Goal: Information Seeking & Learning: Learn about a topic

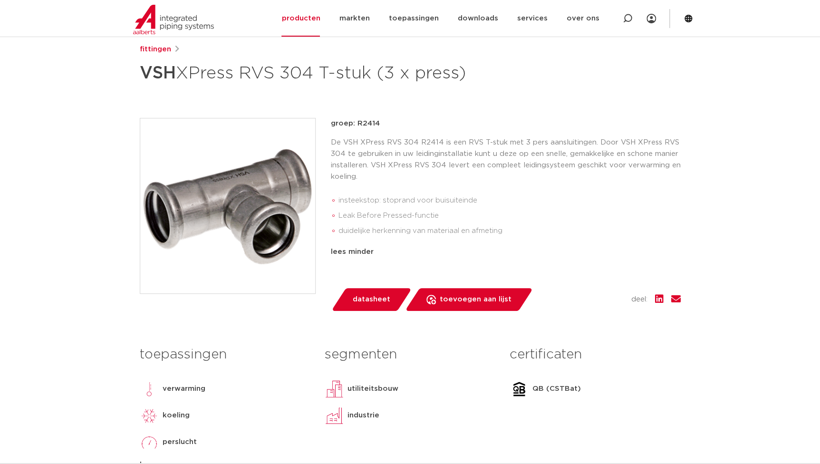
scroll to position [173, 0]
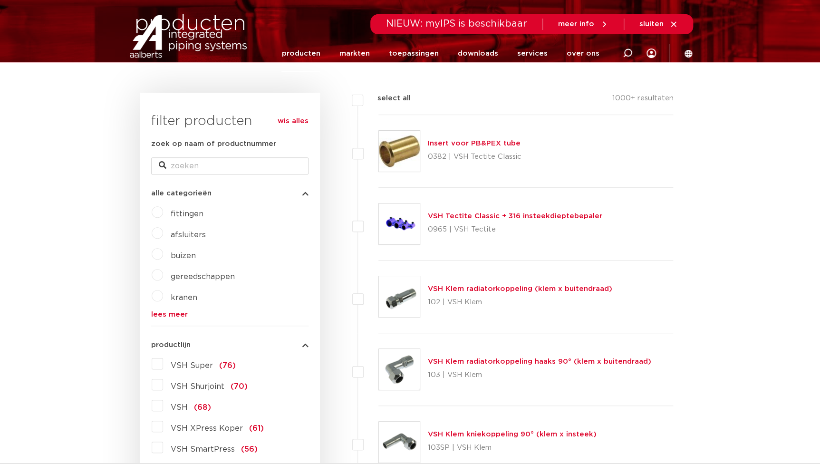
scroll to position [259, 0]
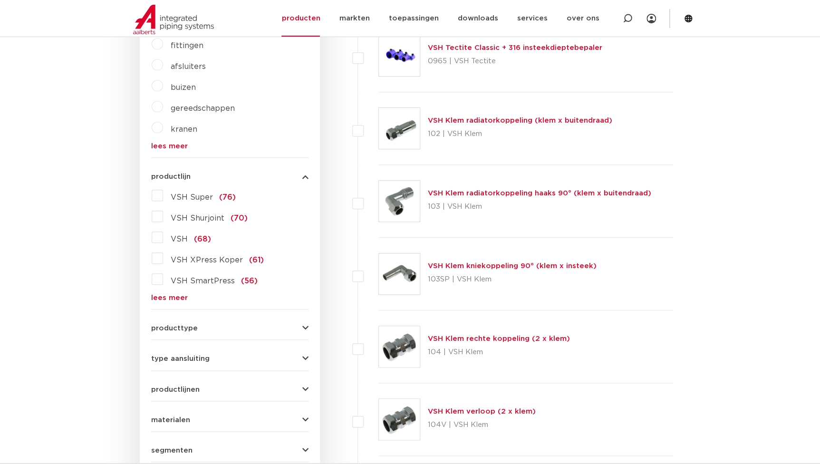
click at [197, 259] on span "VSH XPress Koper" at bounding box center [207, 260] width 72 height 8
click at [0, 0] on input "VSH XPress Koper (61)" at bounding box center [0, 0] width 0 height 0
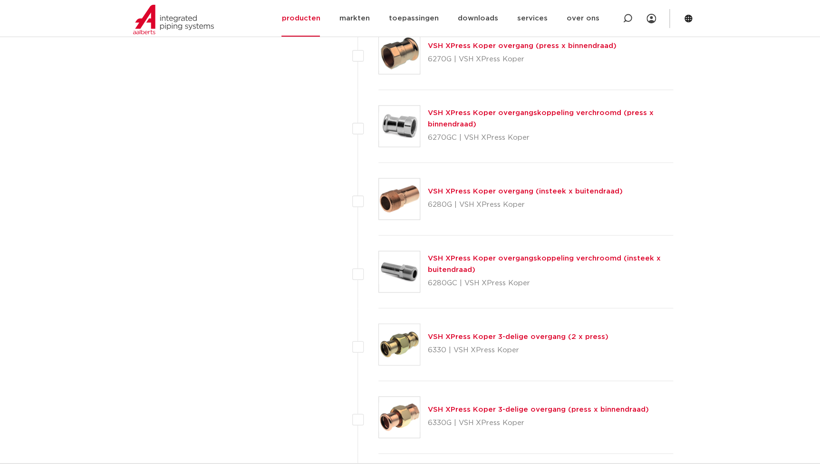
scroll to position [1036, 0]
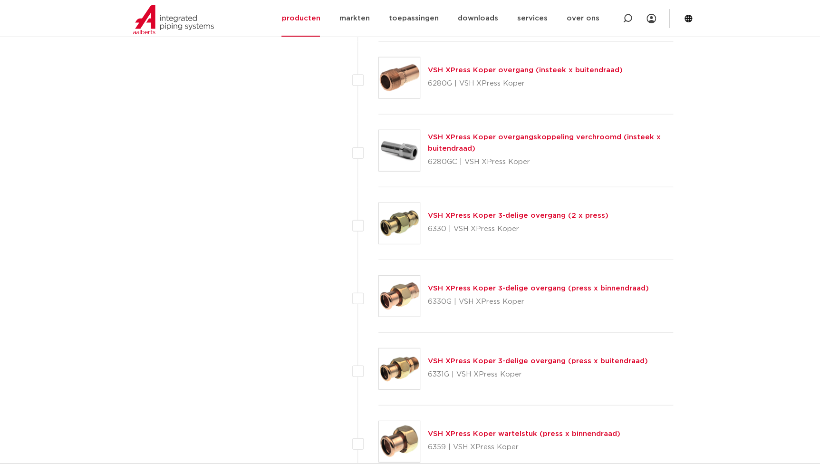
click at [478, 357] on link "VSH XPress Koper 3-delige overgang (press x buitendraad)" at bounding box center [538, 360] width 220 height 7
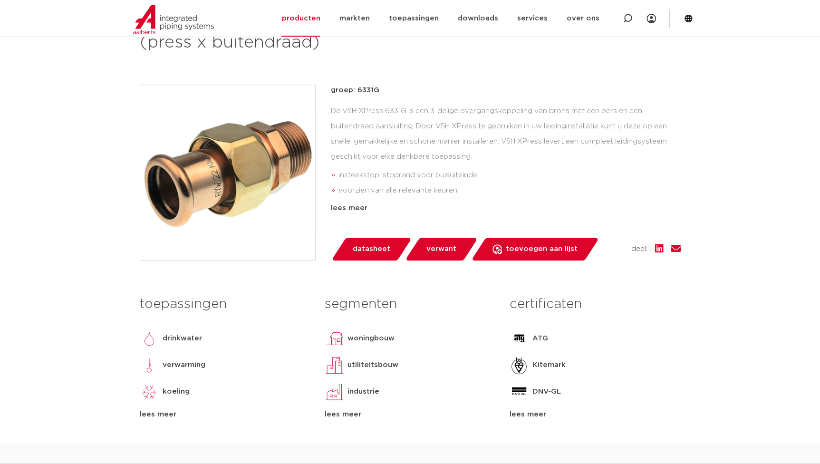
scroll to position [345, 0]
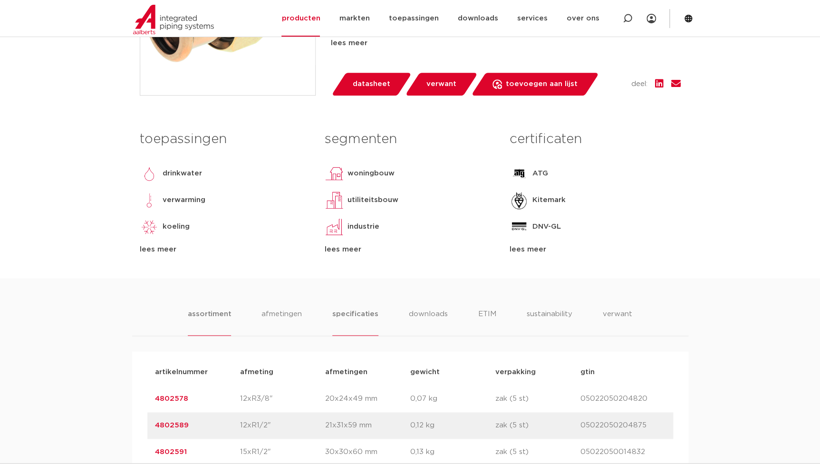
click at [354, 317] on li "specificaties" at bounding box center [355, 321] width 46 height 27
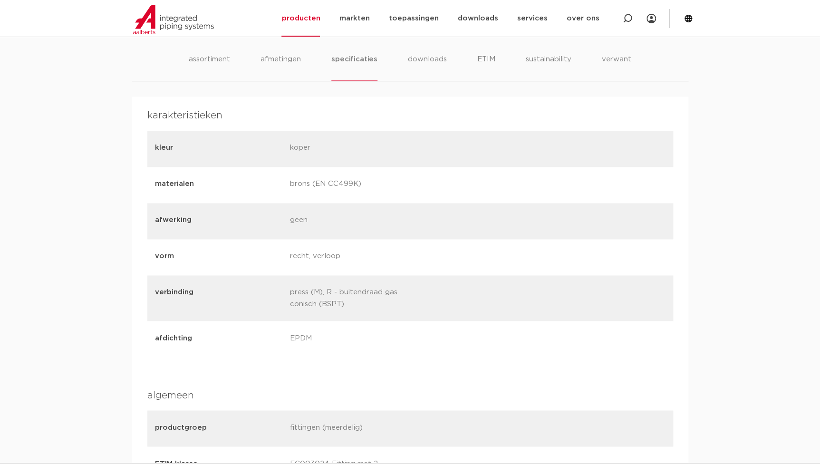
scroll to position [604, 0]
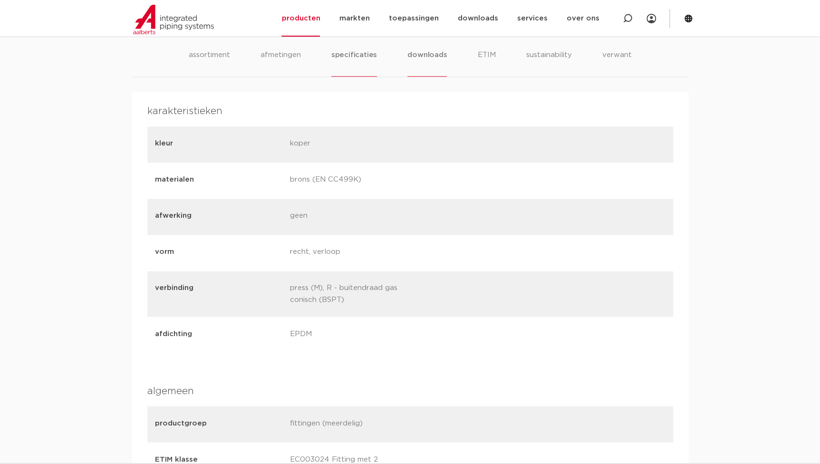
click at [414, 52] on li "downloads" at bounding box center [426, 62] width 39 height 27
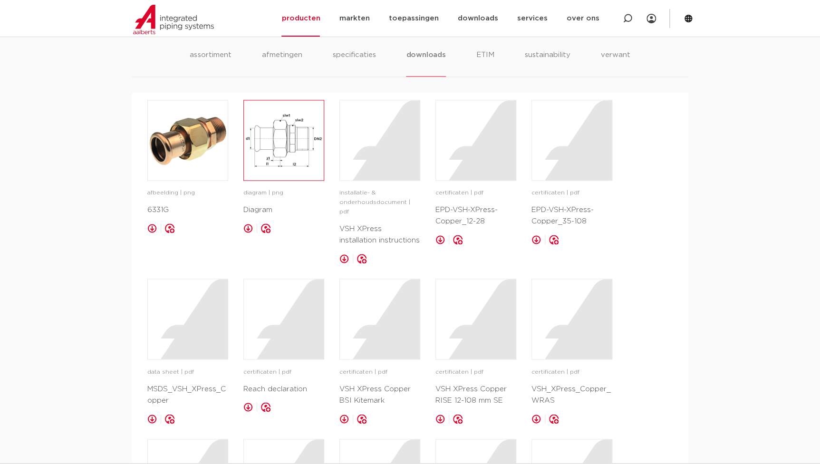
click at [302, 151] on img at bounding box center [284, 140] width 80 height 80
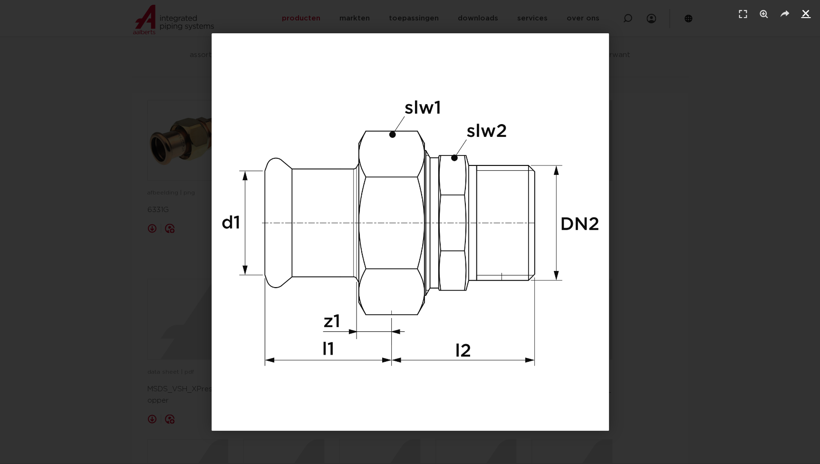
click at [804, 15] on icon "Sluiten (Esc)" at bounding box center [806, 14] width 10 height 10
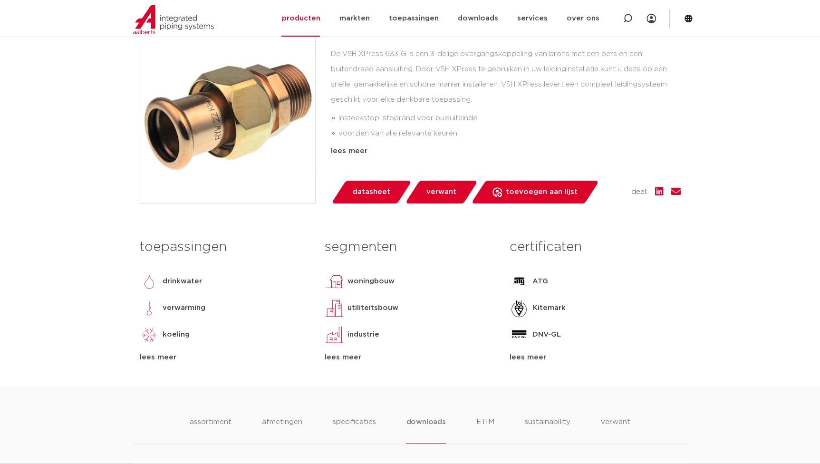
scroll to position [389, 0]
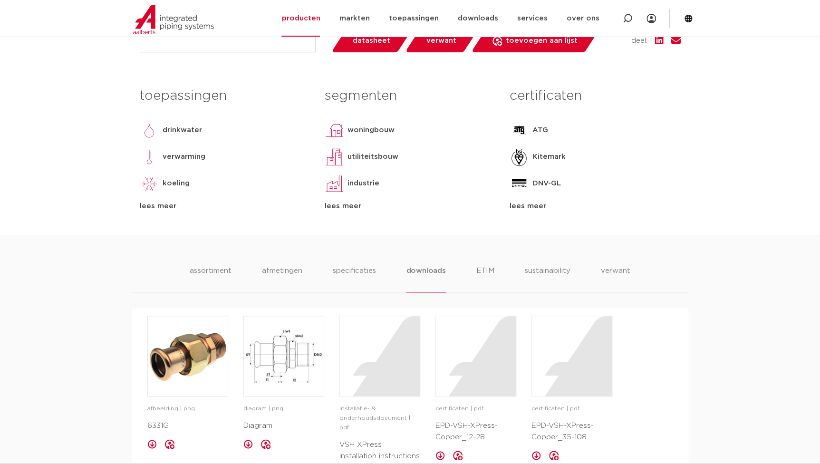
click at [189, 266] on div "assortiment afmetingen specificaties downloads ETIM sustainability verwant" at bounding box center [410, 279] width 556 height 28
click at [219, 271] on li "assortiment" at bounding box center [210, 278] width 43 height 27
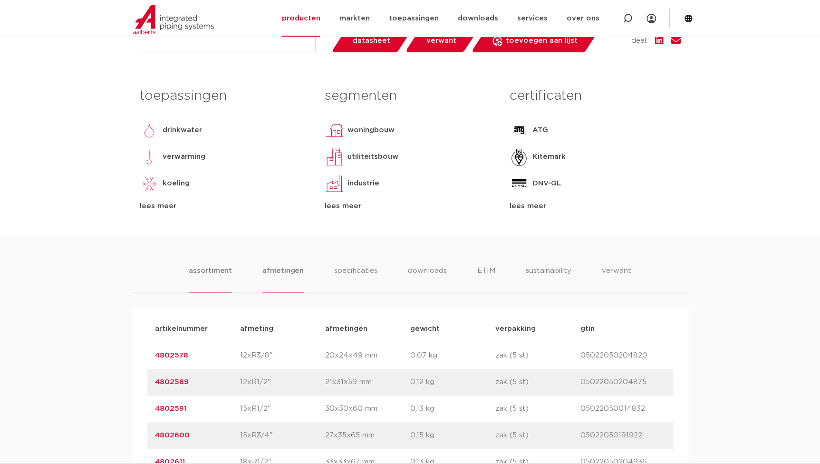
click at [282, 269] on li "afmetingen" at bounding box center [282, 278] width 41 height 27
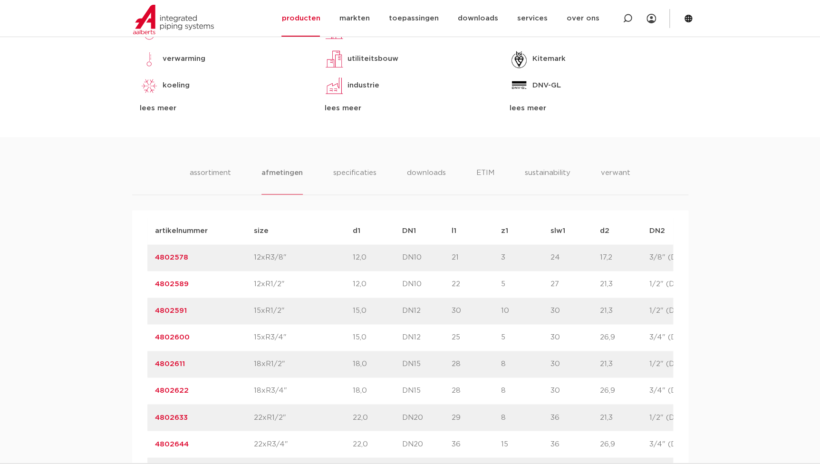
scroll to position [604, 0]
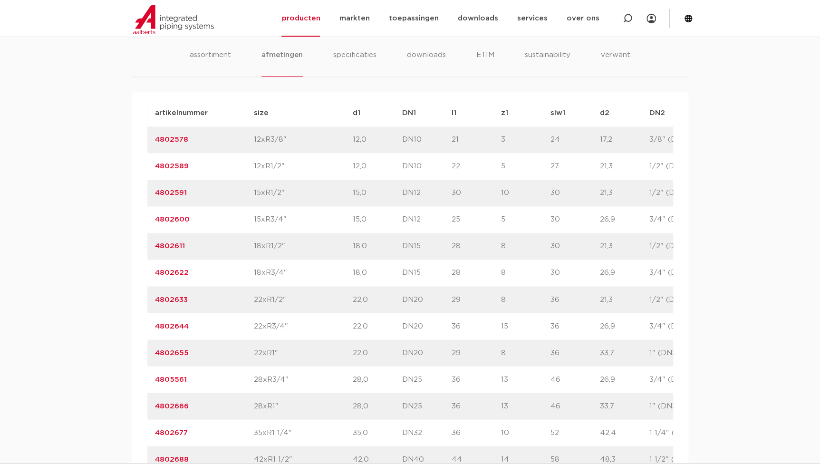
drag, startPoint x: 199, startPoint y: 408, endPoint x: 177, endPoint y: 408, distance: 22.3
click at [177, 408] on div "artikelnummer 4802666" at bounding box center [204, 405] width 99 height 11
click at [173, 407] on link "4802666" at bounding box center [172, 405] width 34 height 7
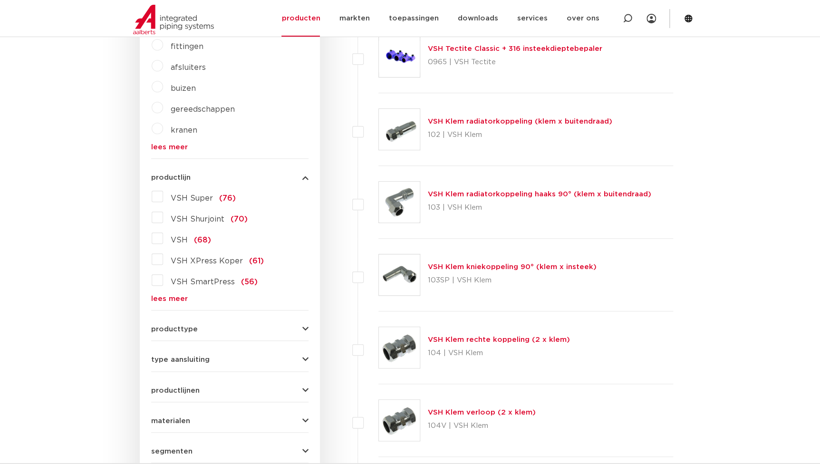
scroll to position [259, 0]
click at [172, 298] on link "lees meer" at bounding box center [229, 298] width 157 height 7
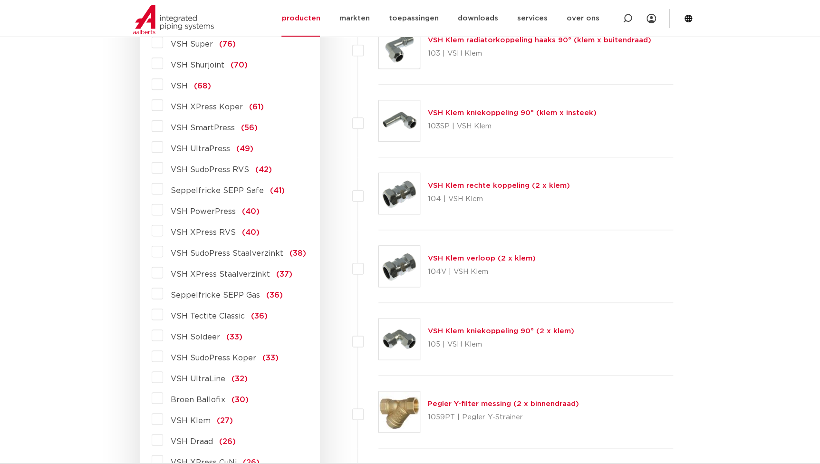
scroll to position [431, 0]
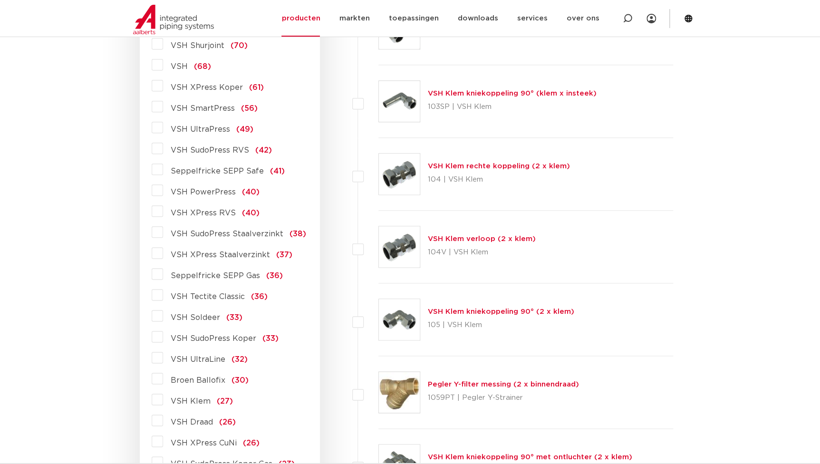
click at [219, 338] on span "VSH SudoPress Koper" at bounding box center [214, 339] width 86 height 8
click at [0, 0] on input "VSH SudoPress Koper (33)" at bounding box center [0, 0] width 0 height 0
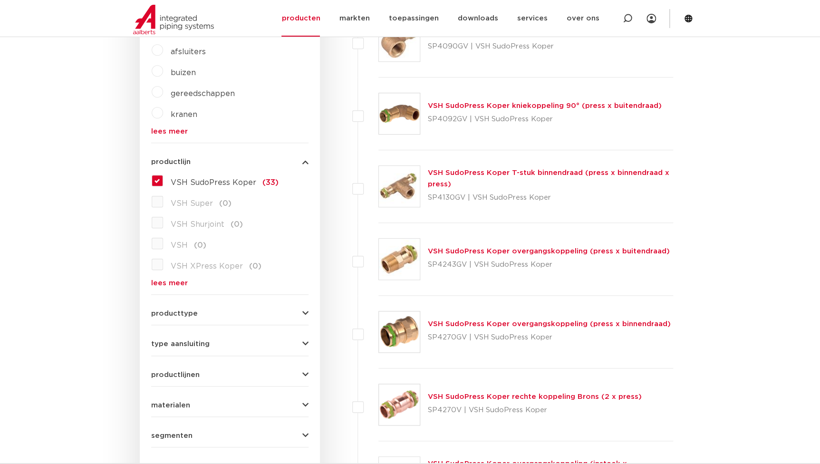
scroll to position [129, 0]
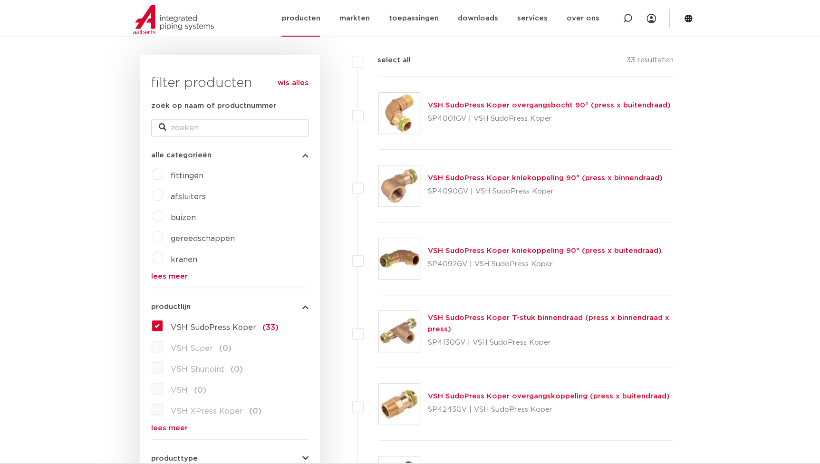
click at [178, 25] on img at bounding box center [173, 19] width 81 height 29
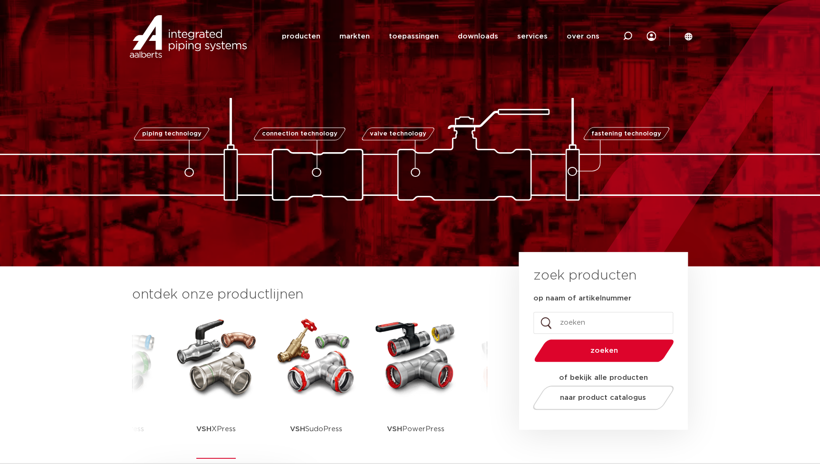
click at [188, 345] on img at bounding box center [216, 357] width 86 height 86
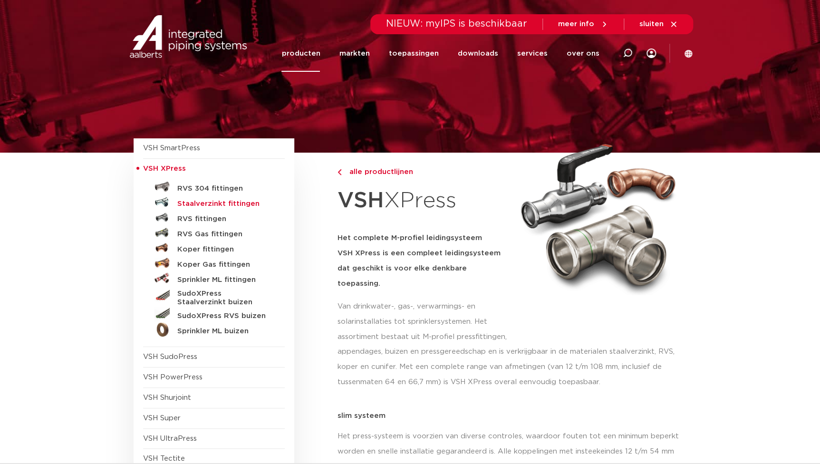
click at [213, 206] on h5 "Staalverzinkt fittingen" at bounding box center [224, 204] width 94 height 9
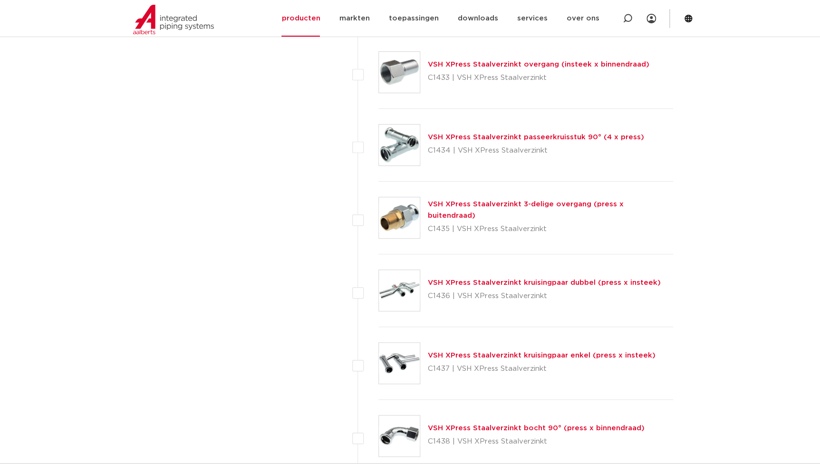
scroll to position [1813, 0]
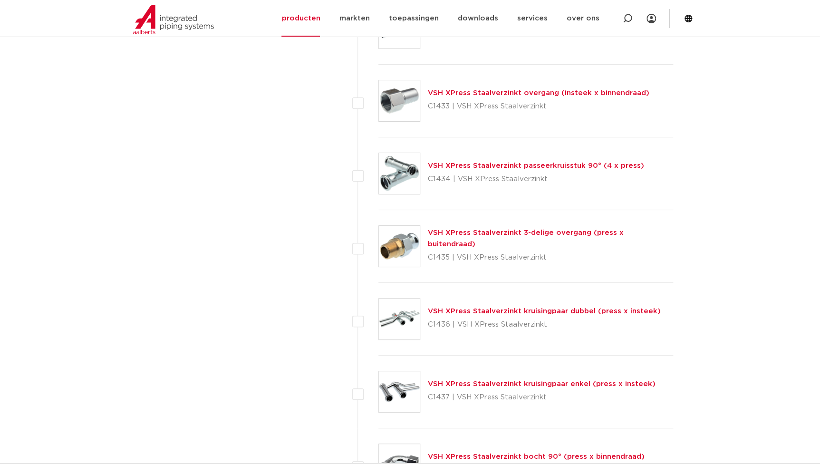
click at [470, 232] on div "VSH XPress Staalverzinkt 3-delige overgang (press x buitendraad) C1435 | VSH XP…" at bounding box center [551, 246] width 246 height 38
click at [476, 235] on link "VSH XPress Staalverzinkt 3-delige overgang (press x buitendraad)" at bounding box center [526, 238] width 196 height 19
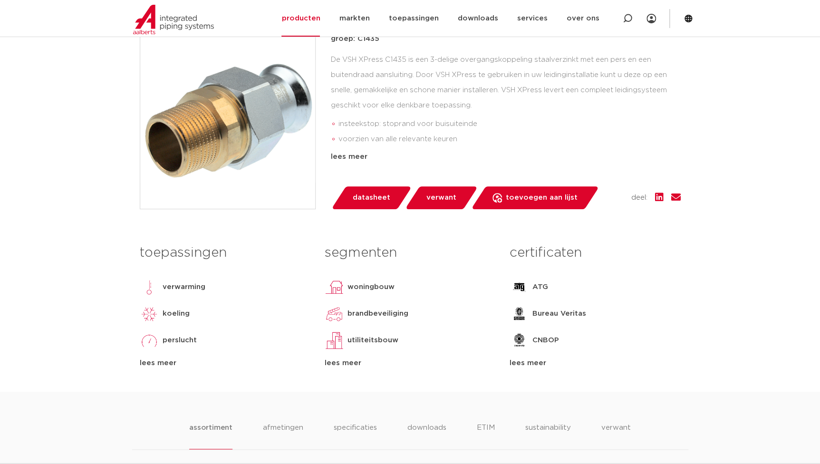
scroll to position [389, 0]
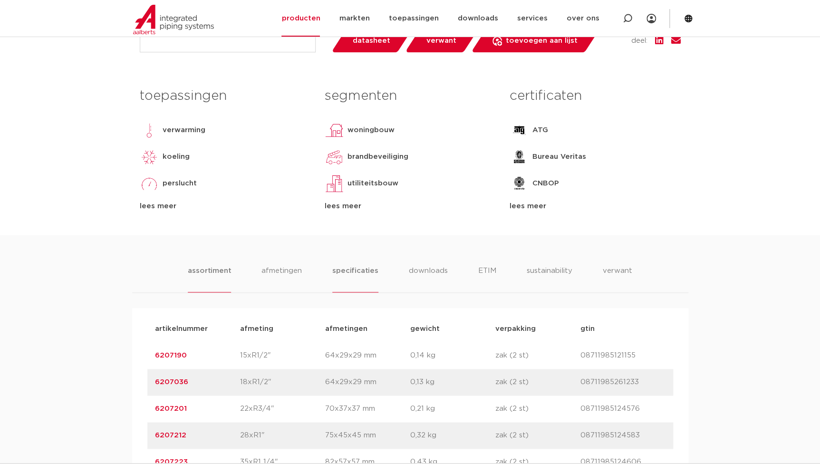
click at [372, 277] on li "specificaties" at bounding box center [355, 278] width 46 height 27
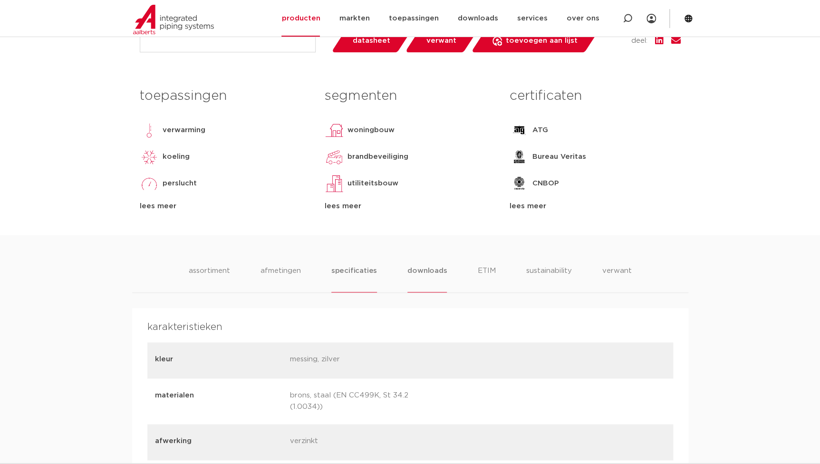
click at [427, 270] on li "downloads" at bounding box center [426, 278] width 39 height 27
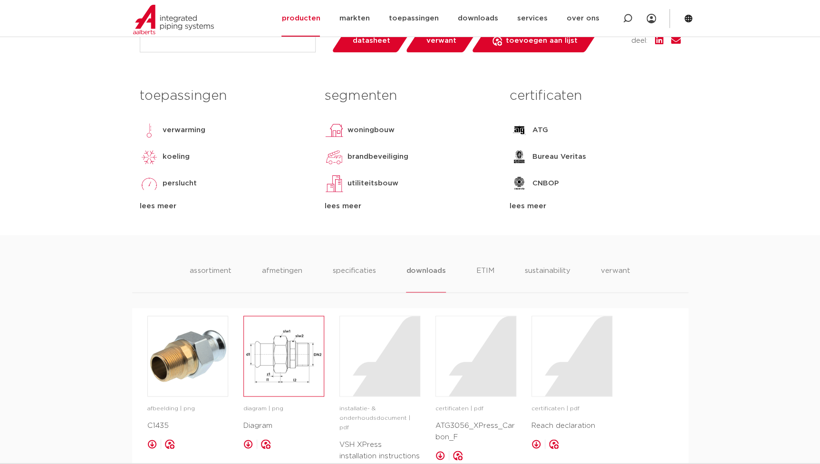
click at [271, 368] on img at bounding box center [284, 356] width 80 height 80
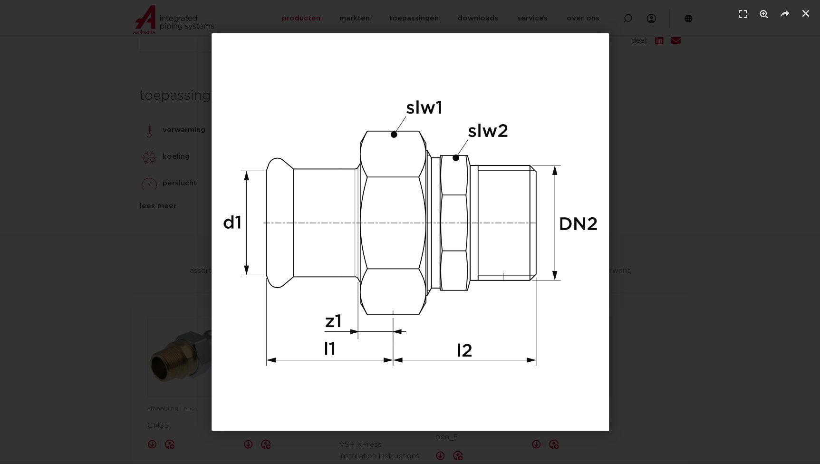
click at [157, 245] on div "1 / 1" at bounding box center [409, 231] width 753 height 397
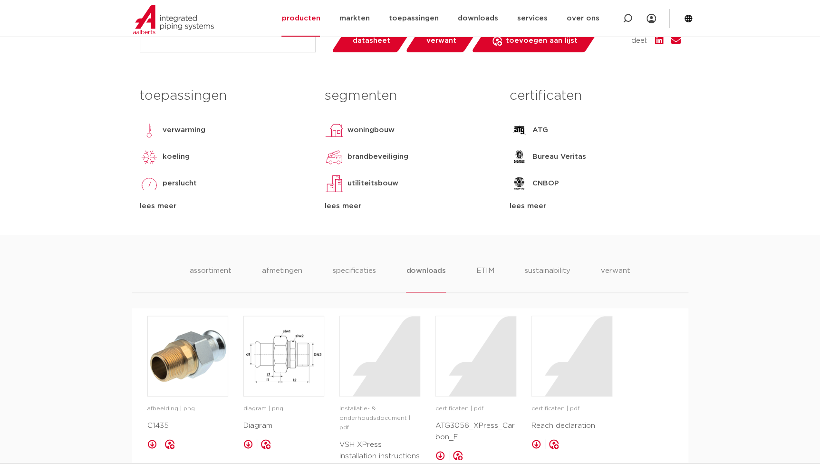
click at [225, 213] on div "toepassingen verwarming koeling [GEOGRAPHIC_DATA] solar installatie sprinkler v…" at bounding box center [410, 159] width 555 height 152
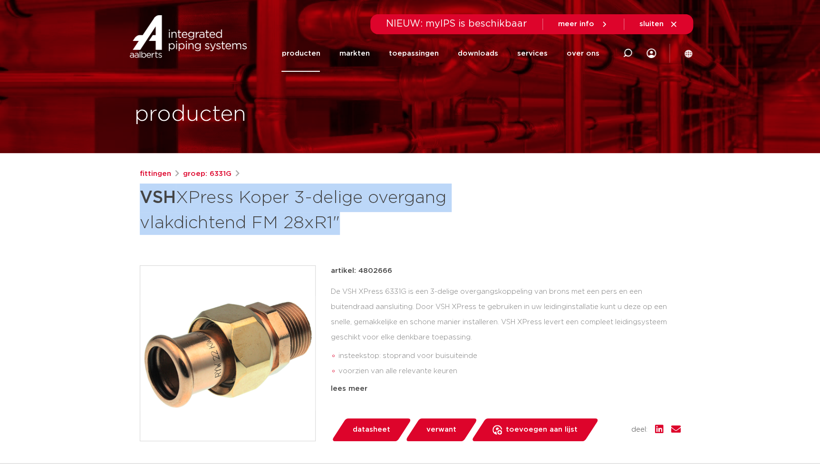
drag, startPoint x: 330, startPoint y: 226, endPoint x: 121, endPoint y: 196, distance: 210.7
copy h1 "VSH XPress Koper 3-delige overgang vlakdichtend FM 28xR1"
